Goal: Find specific page/section: Find specific page/section

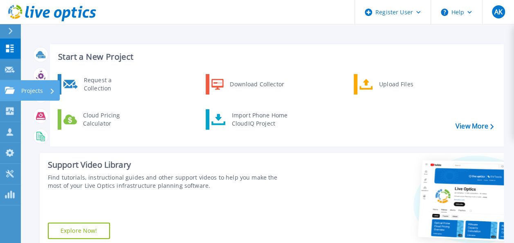
click at [11, 92] on icon at bounding box center [10, 90] width 10 height 7
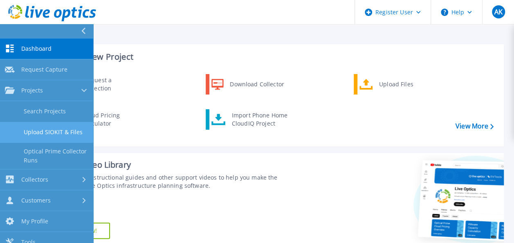
click at [35, 123] on link "Upload SIOKIT & Files" at bounding box center [46, 132] width 93 height 21
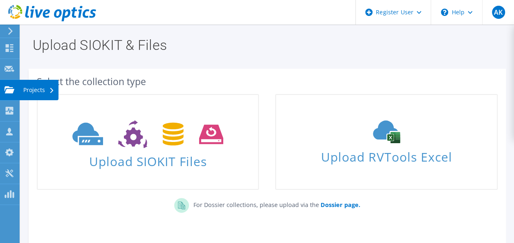
click at [11, 87] on use at bounding box center [9, 89] width 10 height 7
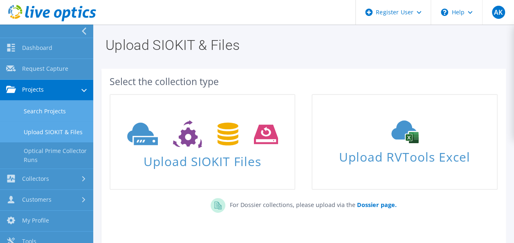
click at [20, 106] on link "Search Projects" at bounding box center [46, 111] width 93 height 21
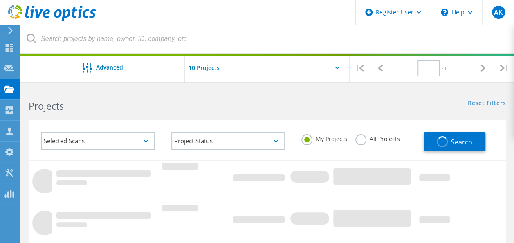
type input "1"
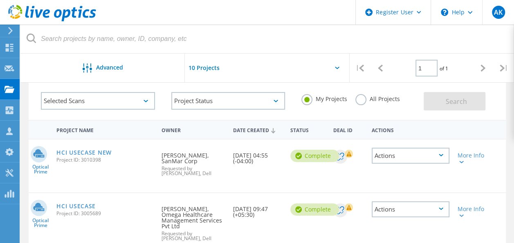
scroll to position [40, 0]
click at [70, 152] on link "HCI USECASE NEW" at bounding box center [83, 153] width 55 height 6
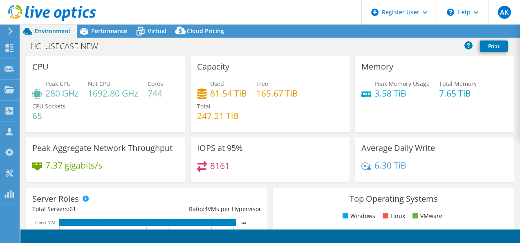
select select "USD"
click at [161, 95] on h4 "744" at bounding box center [156, 93] width 16 height 9
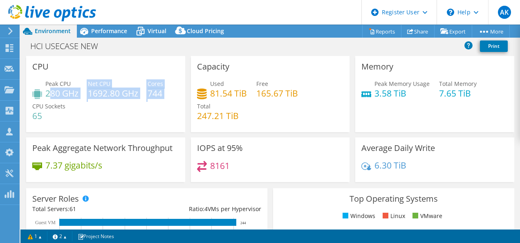
drag, startPoint x: 168, startPoint y: 92, endPoint x: 48, endPoint y: 95, distance: 120.2
click at [48, 95] on div "Peak CPU 280 GHz Net CPU 1692.80 GHz Cores 744 CPU Sockets 65" at bounding box center [105, 103] width 147 height 49
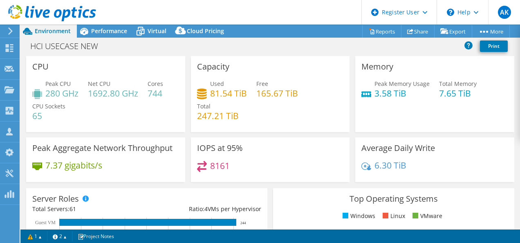
drag, startPoint x: 48, startPoint y: 95, endPoint x: 116, endPoint y: 110, distance: 69.5
click at [116, 110] on div "Peak CPU 280 GHz Net CPU 1692.80 GHz Cores 744 CPU Sockets 65" at bounding box center [105, 103] width 147 height 49
